Goal: Navigation & Orientation: Find specific page/section

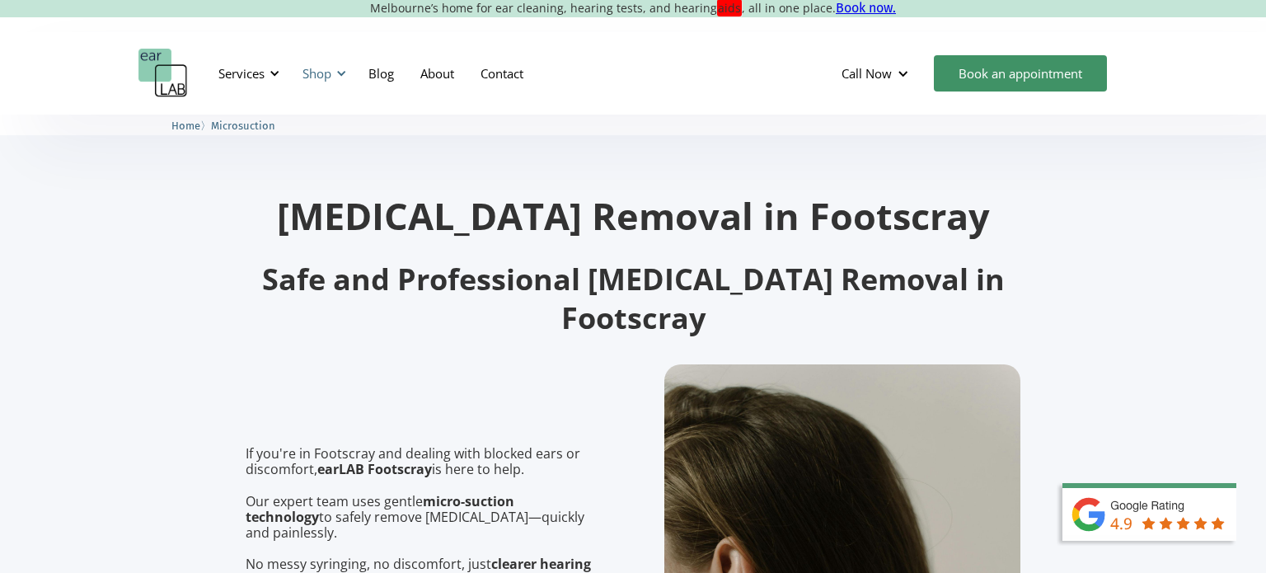
click at [342, 74] on div at bounding box center [341, 74] width 12 height 12
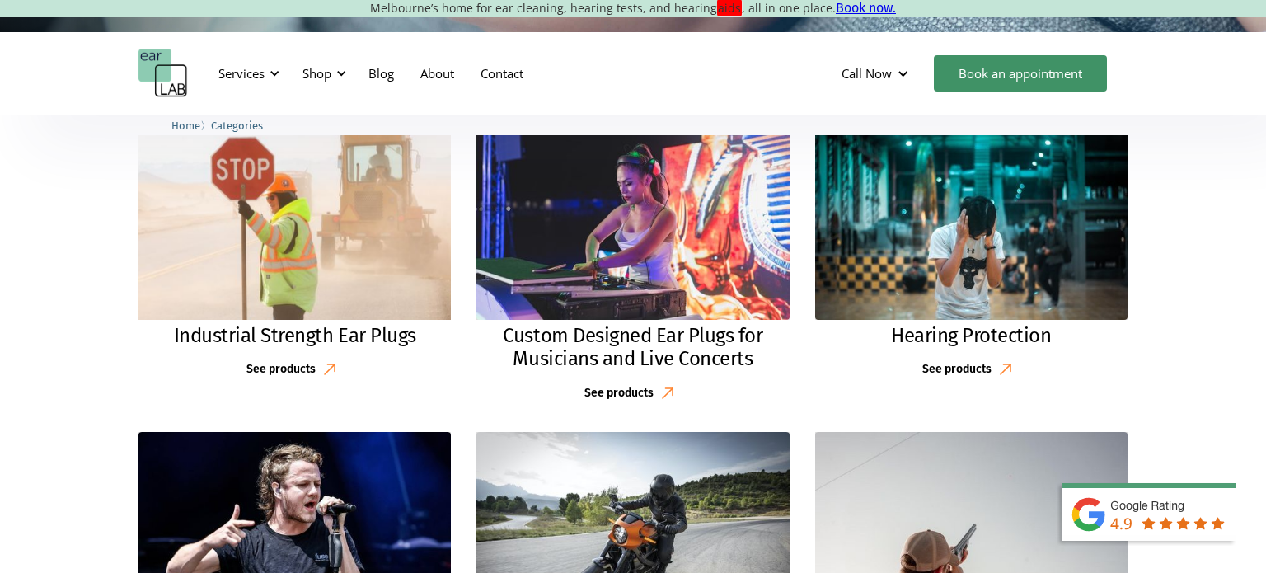
scroll to position [811, 0]
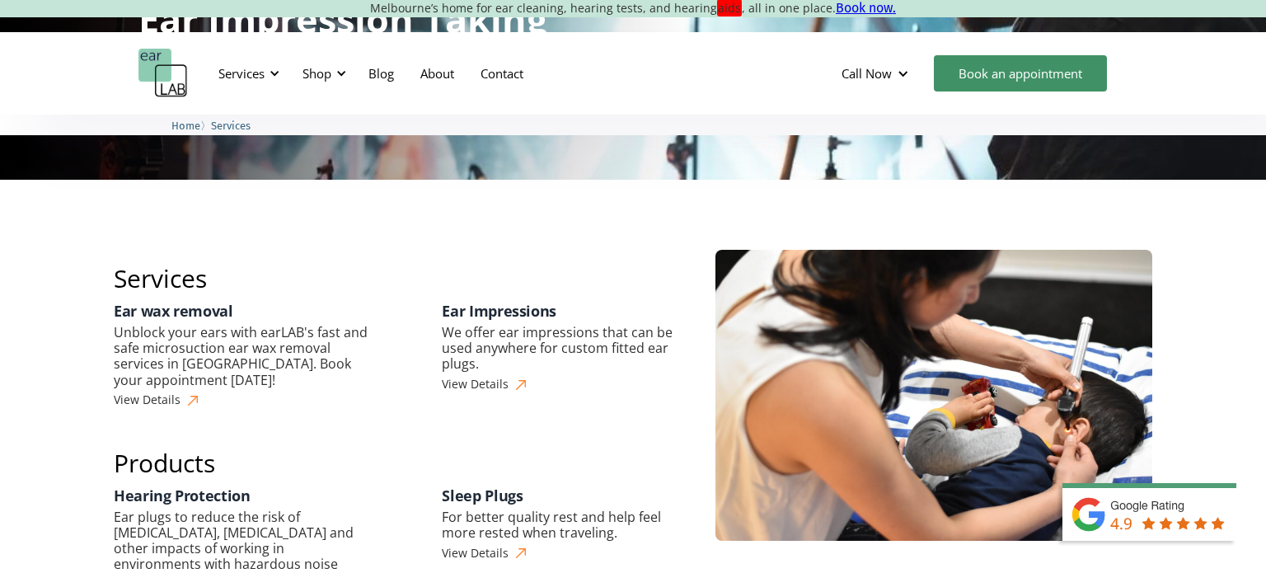
scroll to position [135, 0]
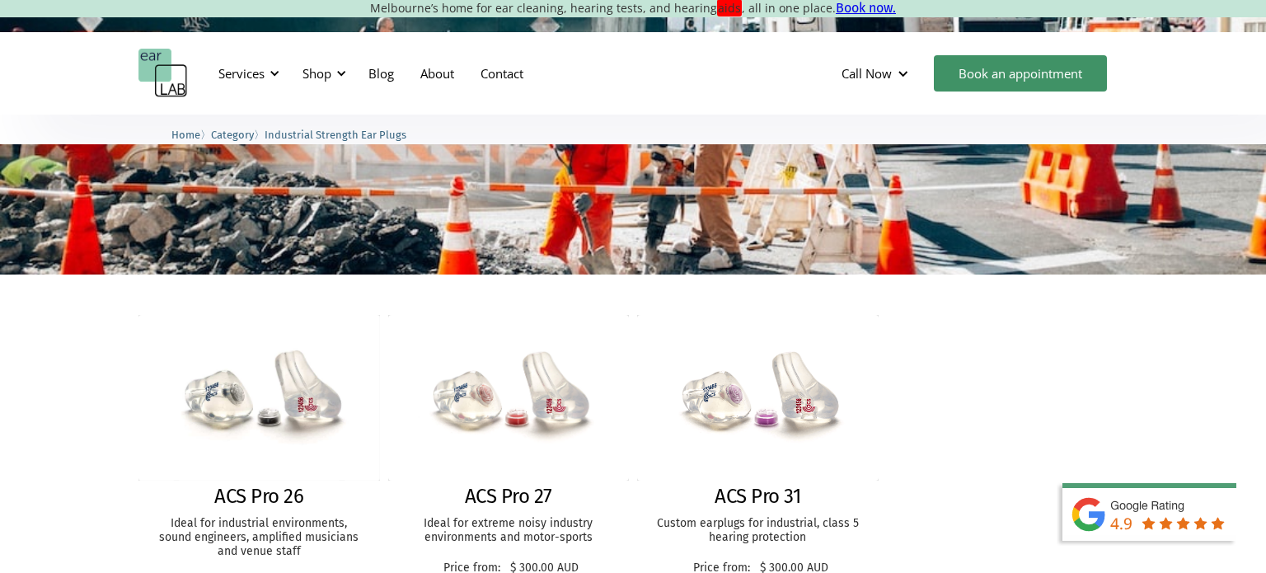
scroll to position [270, 0]
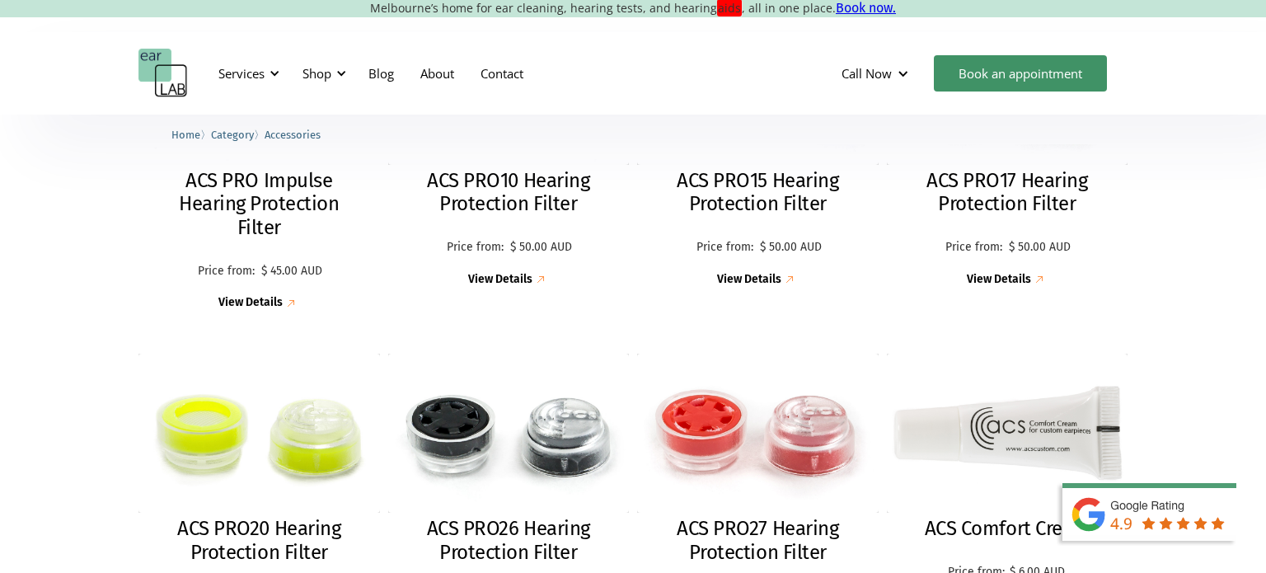
scroll to position [676, 0]
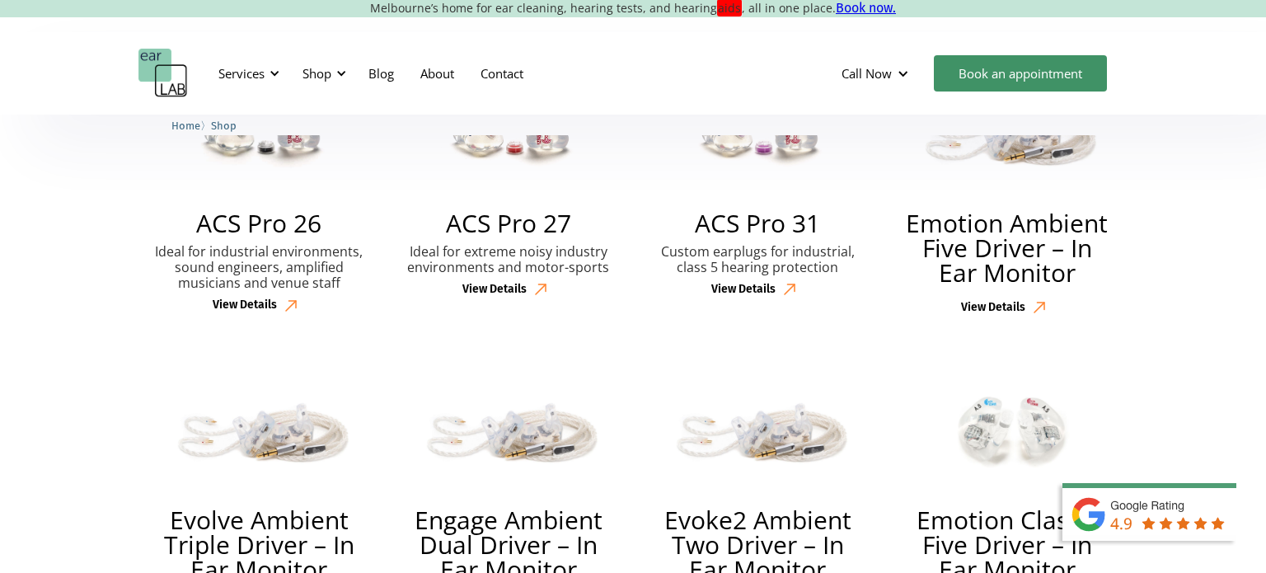
scroll to position [1217, 0]
